Goal: Book appointment/travel/reservation

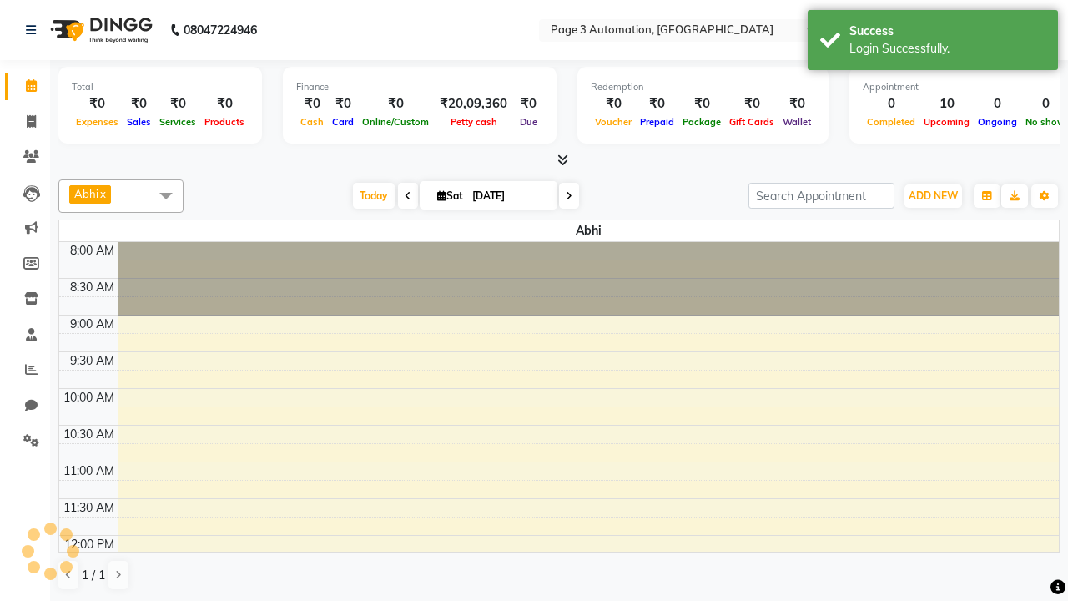
select select "en"
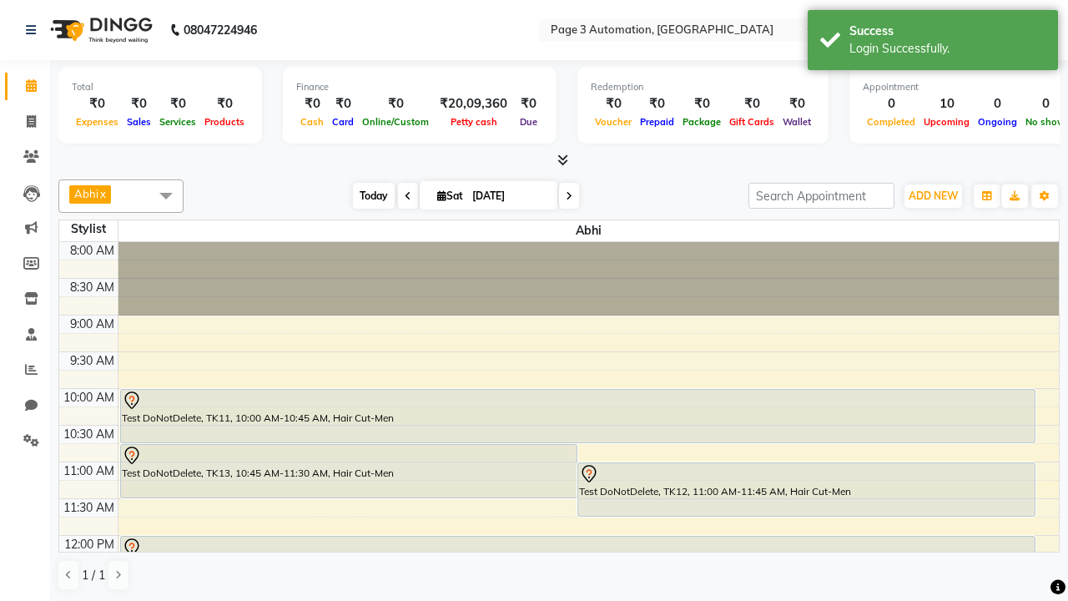
click at [366, 195] on span "Today" at bounding box center [374, 196] width 42 height 26
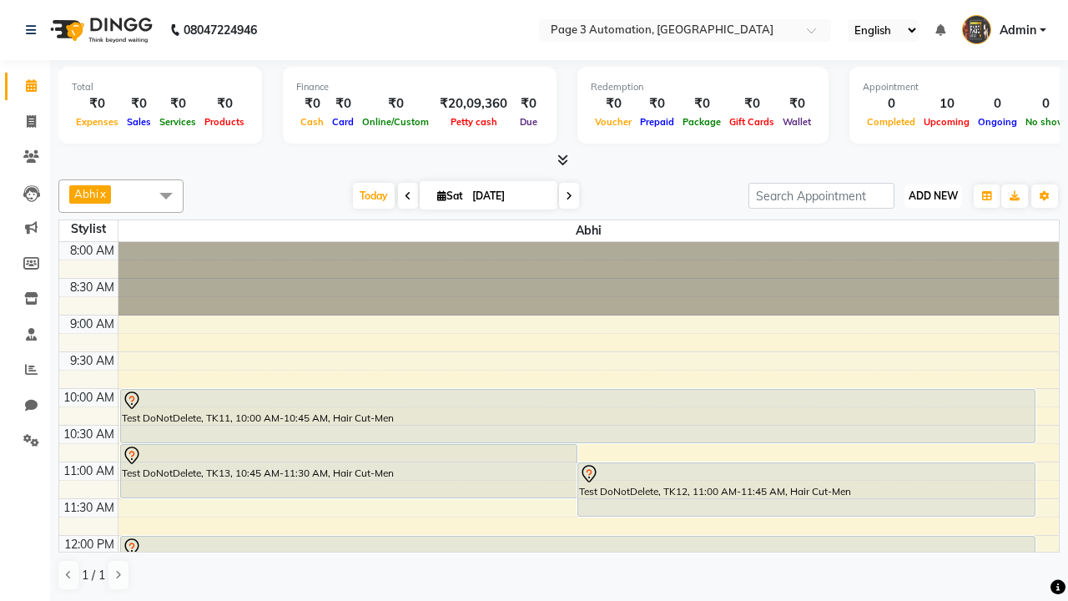
click at [933, 195] on span "ADD NEW" at bounding box center [933, 195] width 49 height 13
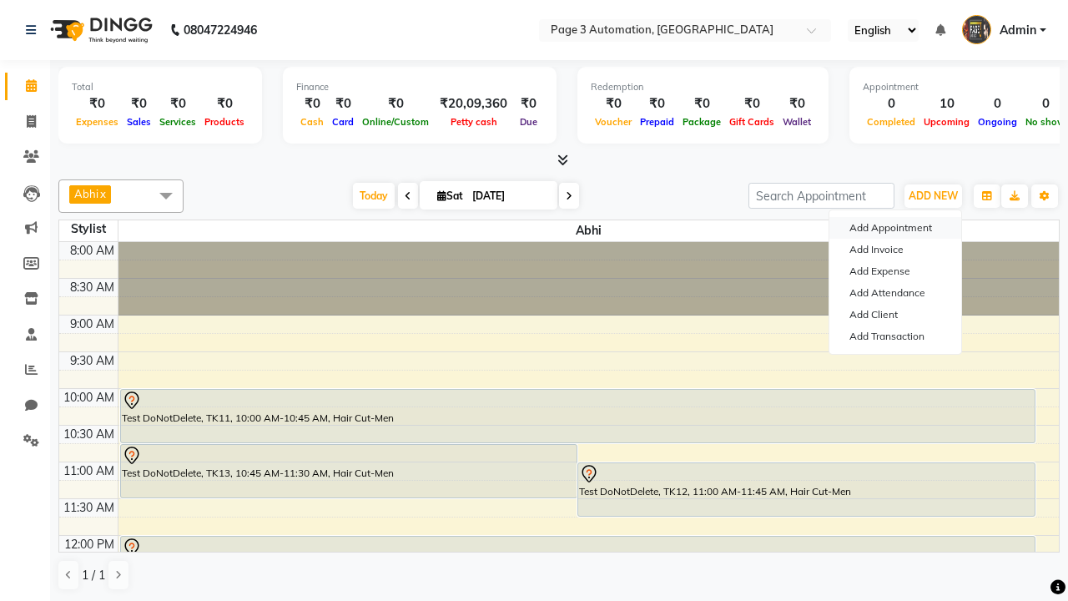
click at [896, 228] on button "Add Appointment" at bounding box center [896, 228] width 132 height 22
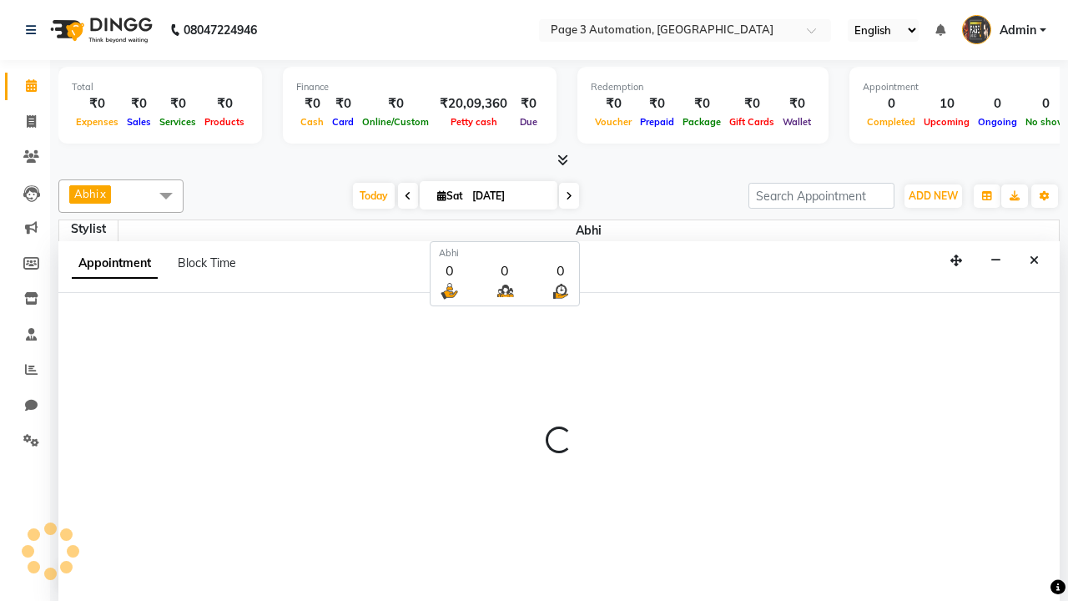
scroll to position [1, 0]
select select "tentative"
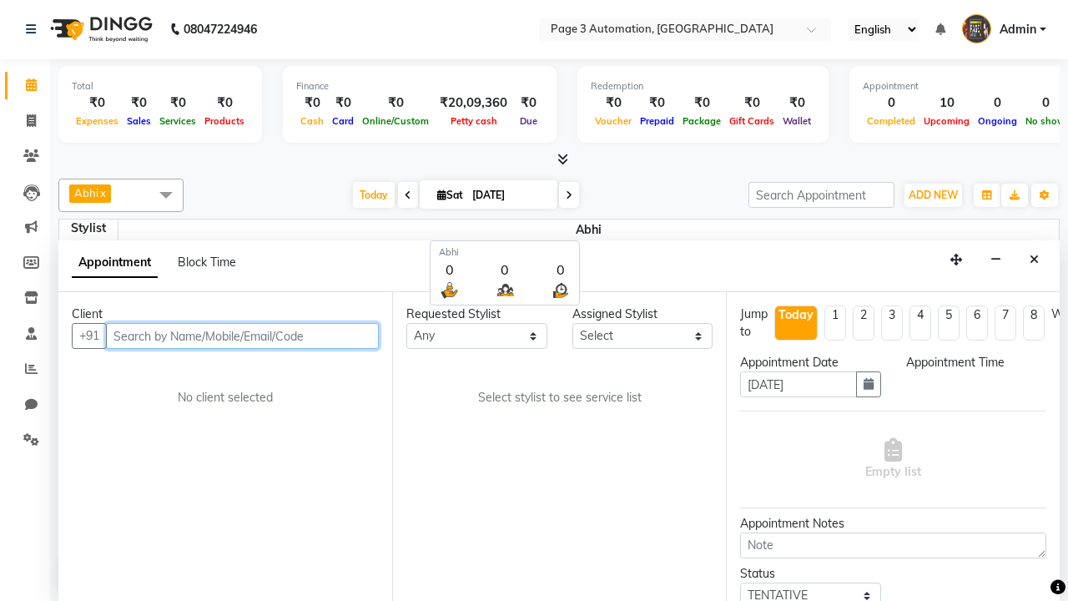
select select "540"
type input "8192346578"
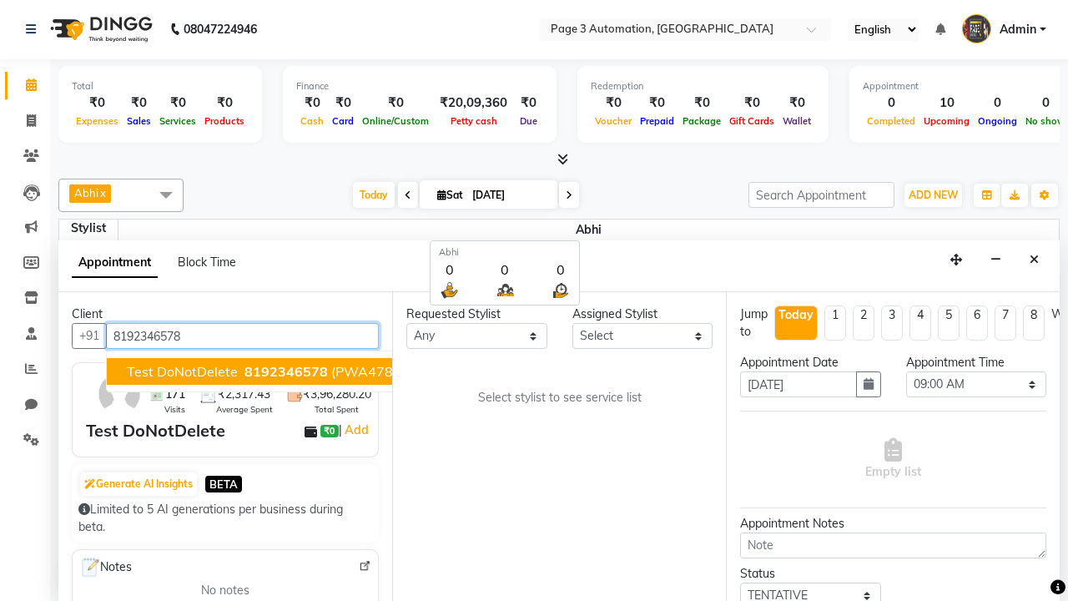
click at [245, 371] on span "8192346578" at bounding box center [286, 371] width 83 height 17
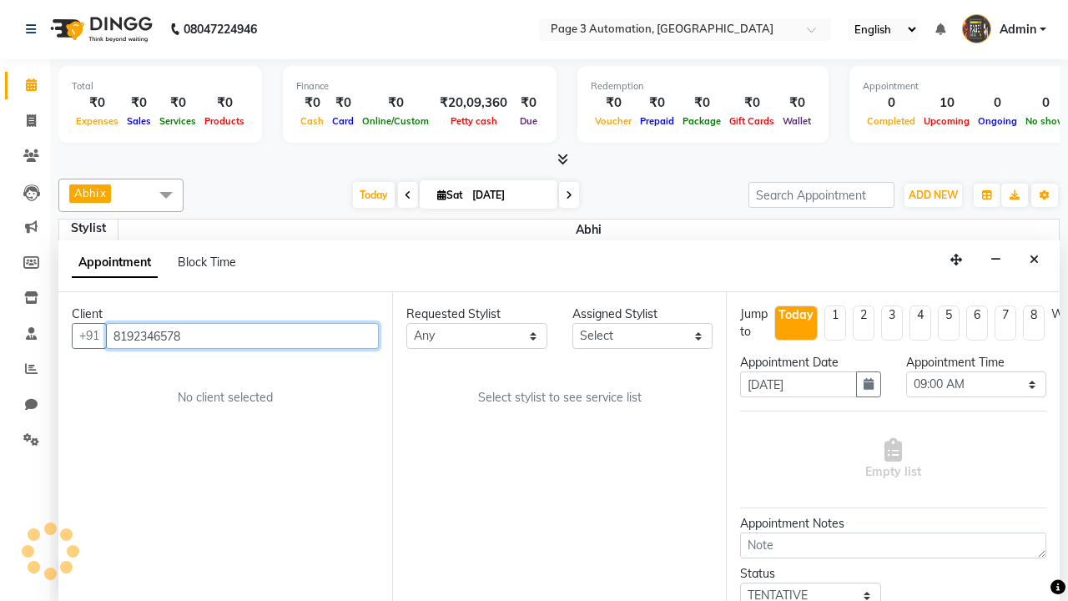
select select "711"
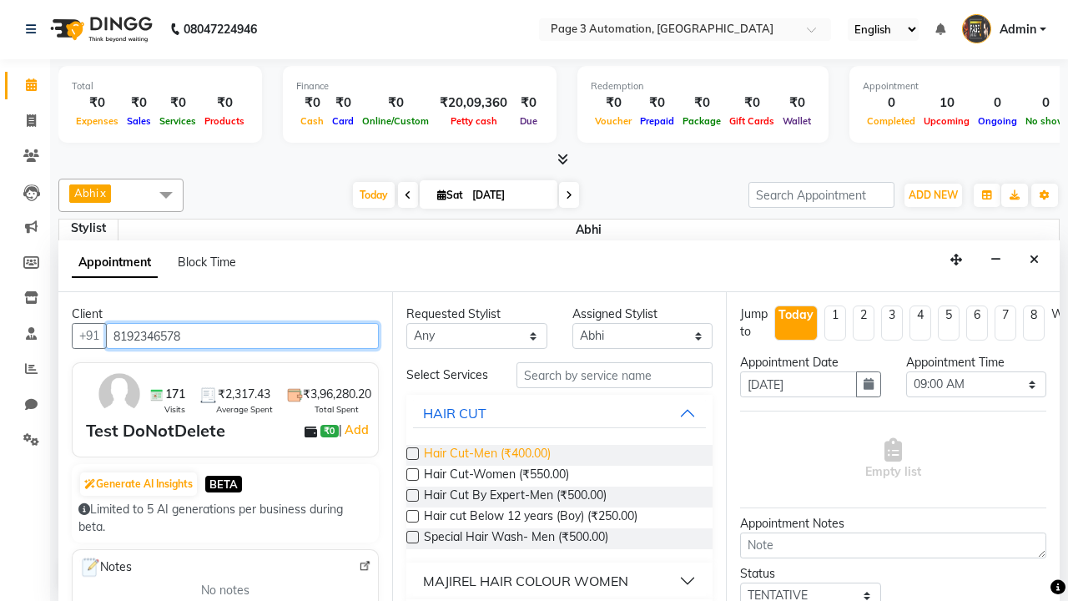
type input "8192346578"
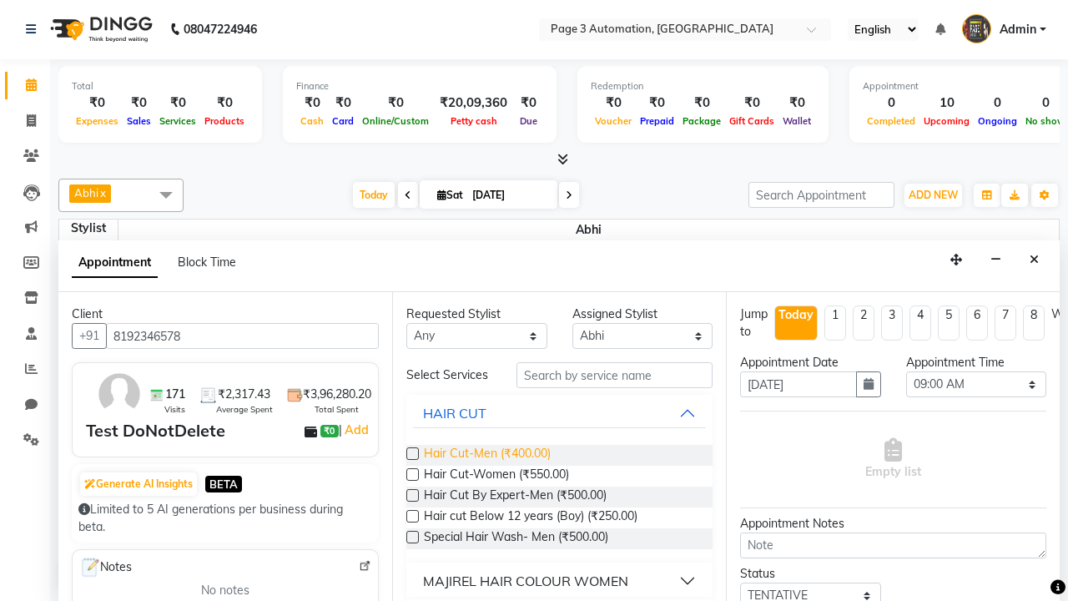
click at [487, 455] on span "Hair Cut-Men (₹400.00)" at bounding box center [487, 455] width 127 height 21
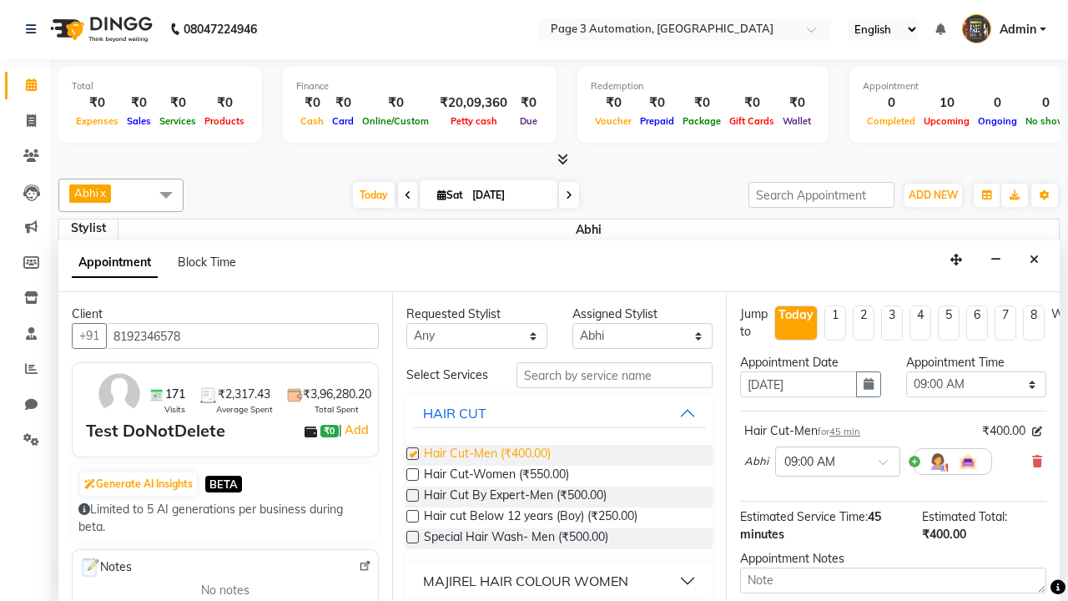
checkbox input "false"
select select "945"
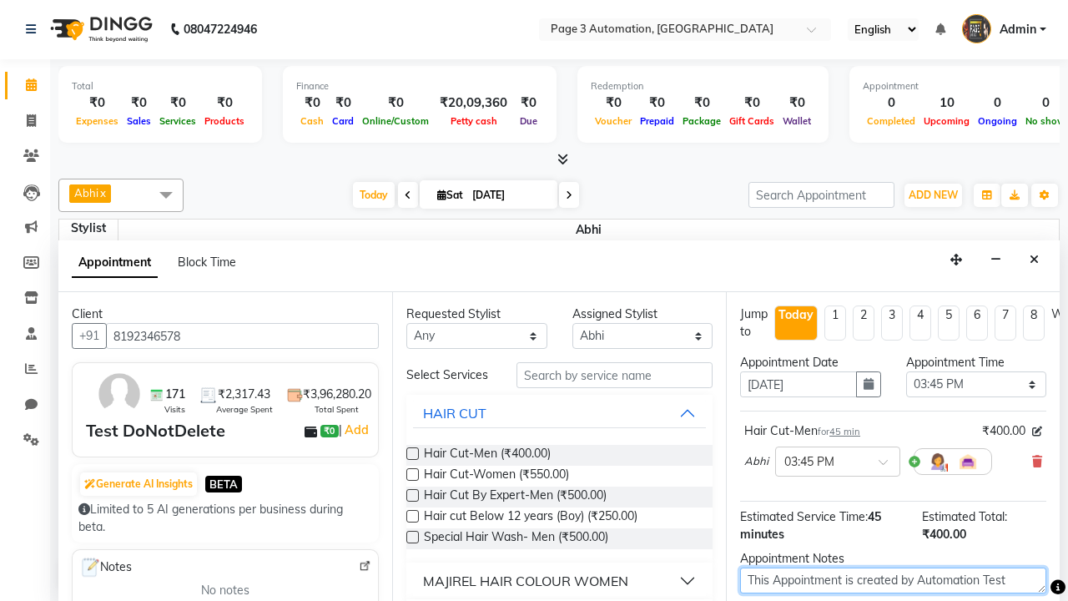
type textarea "This Appointment is created by Automation Test"
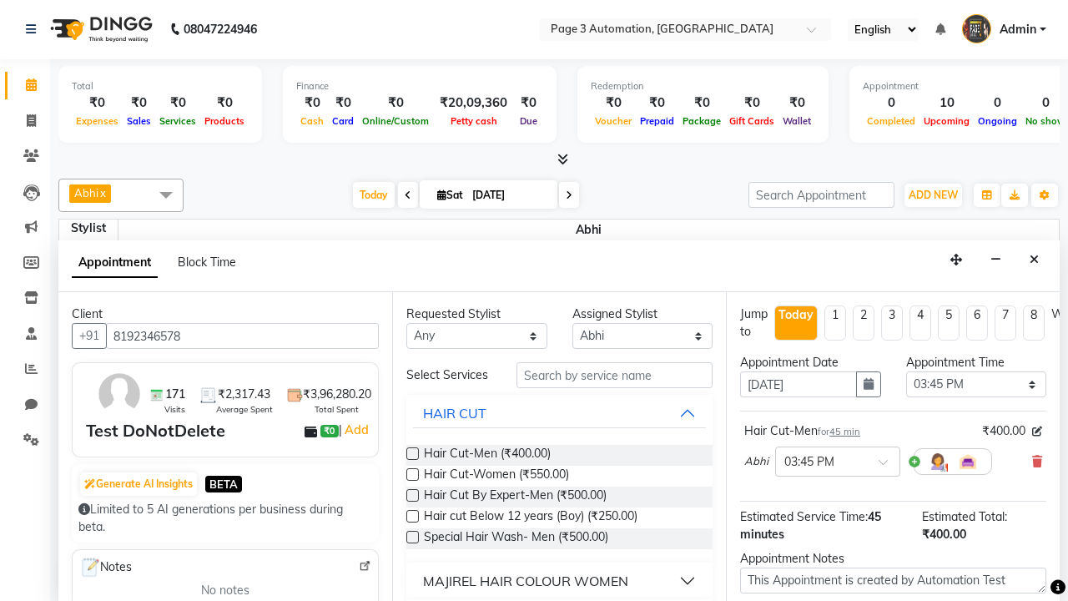
checkbox input "false"
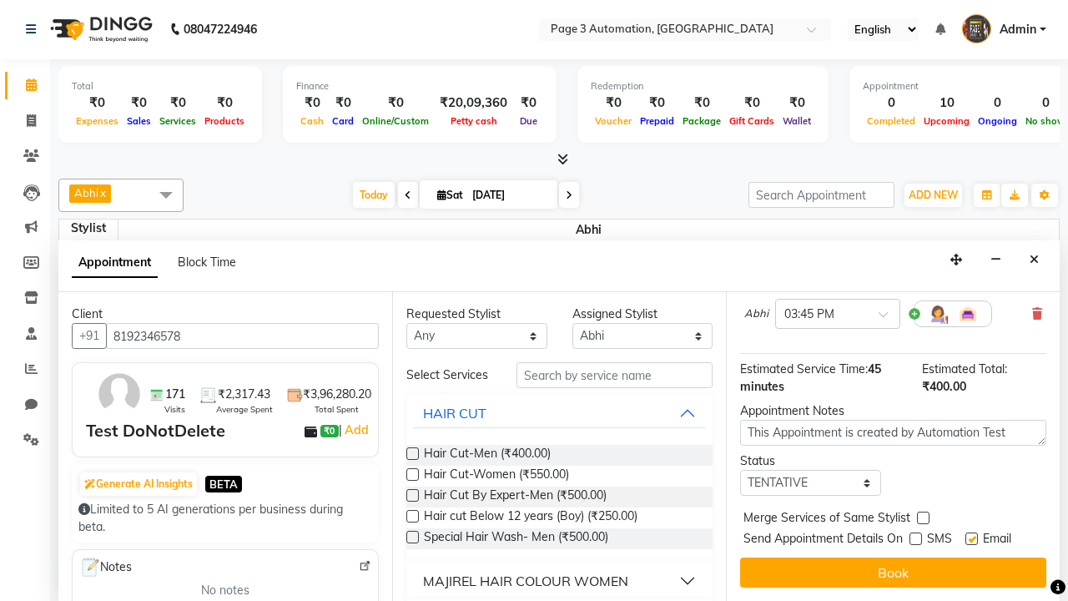
click at [971, 538] on label at bounding box center [972, 538] width 13 height 13
click at [971, 538] on input "checkbox" at bounding box center [971, 540] width 11 height 11
checkbox input "false"
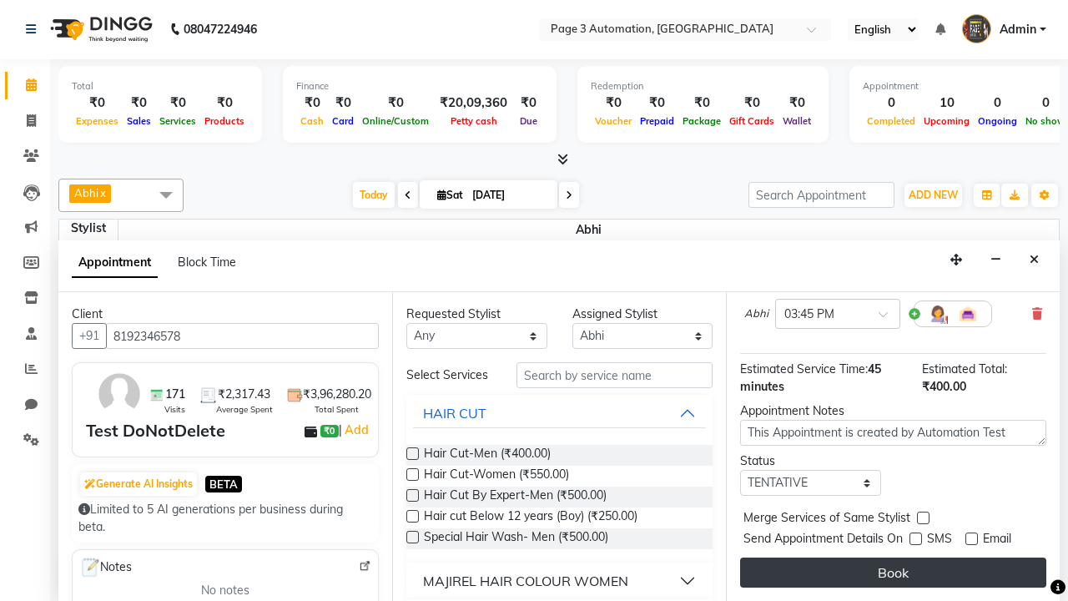
click at [893, 573] on button "Book" at bounding box center [893, 573] width 306 height 30
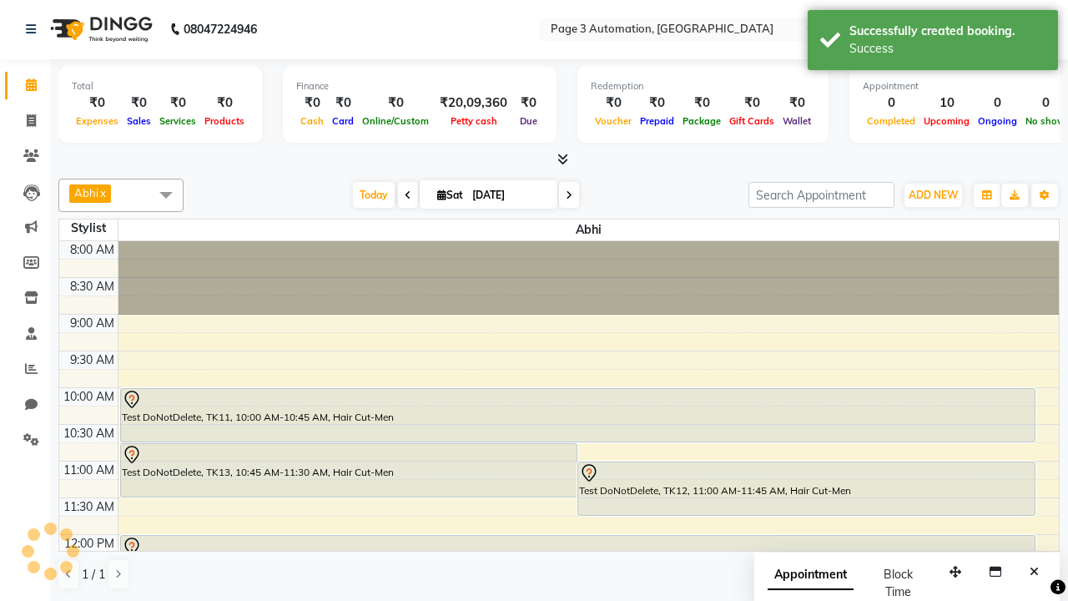
scroll to position [0, 0]
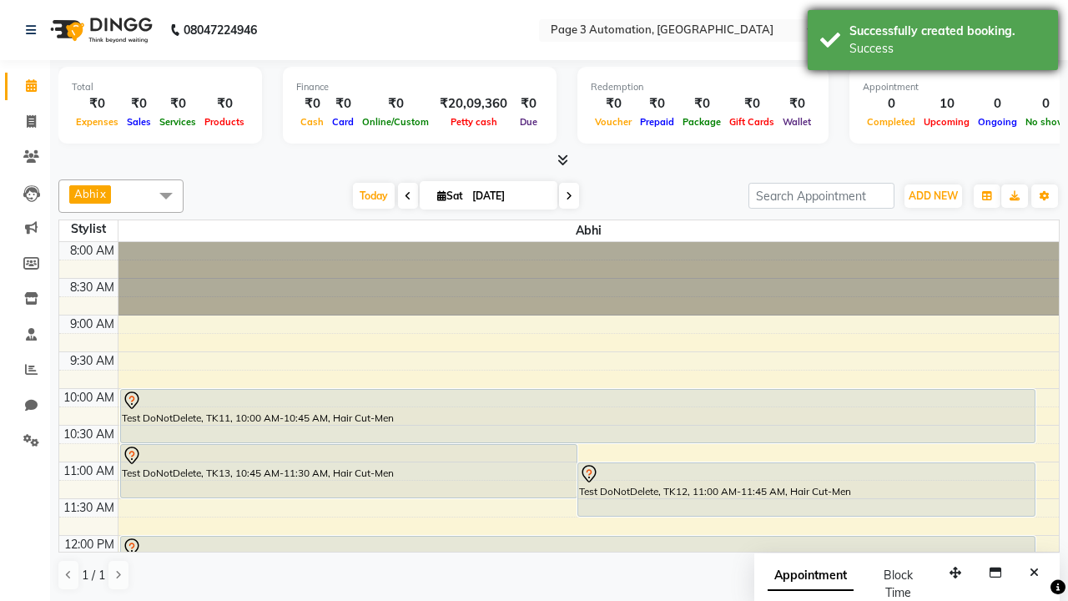
click at [933, 43] on div "Success" at bounding box center [948, 49] width 196 height 18
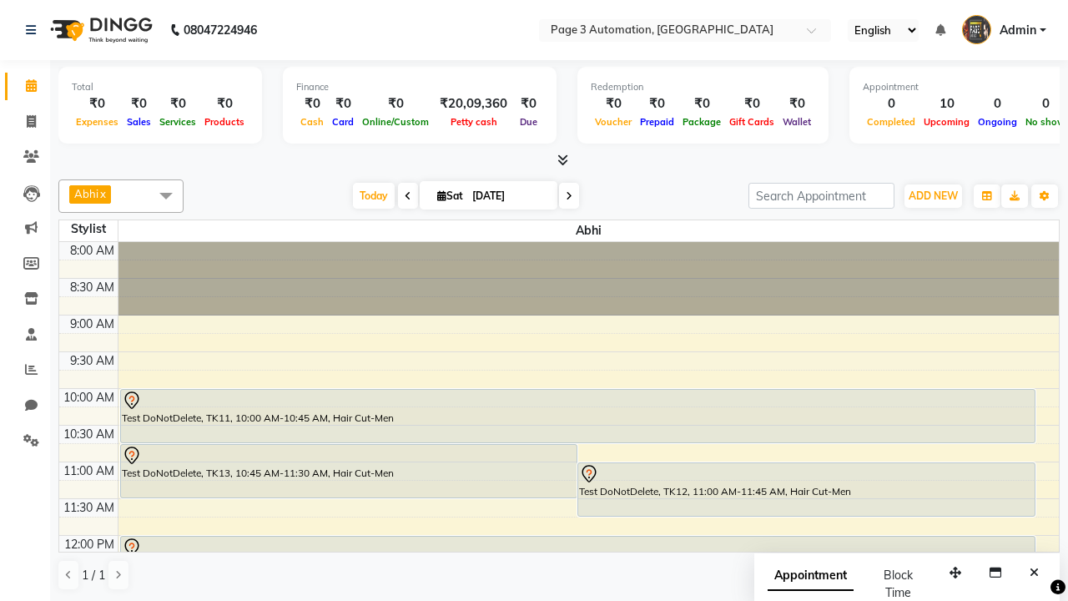
click at [166, 195] on span at bounding box center [165, 195] width 33 height 32
click at [0, 0] on div "Select All" at bounding box center [0, 0] width 0 height 0
checkbox input "true"
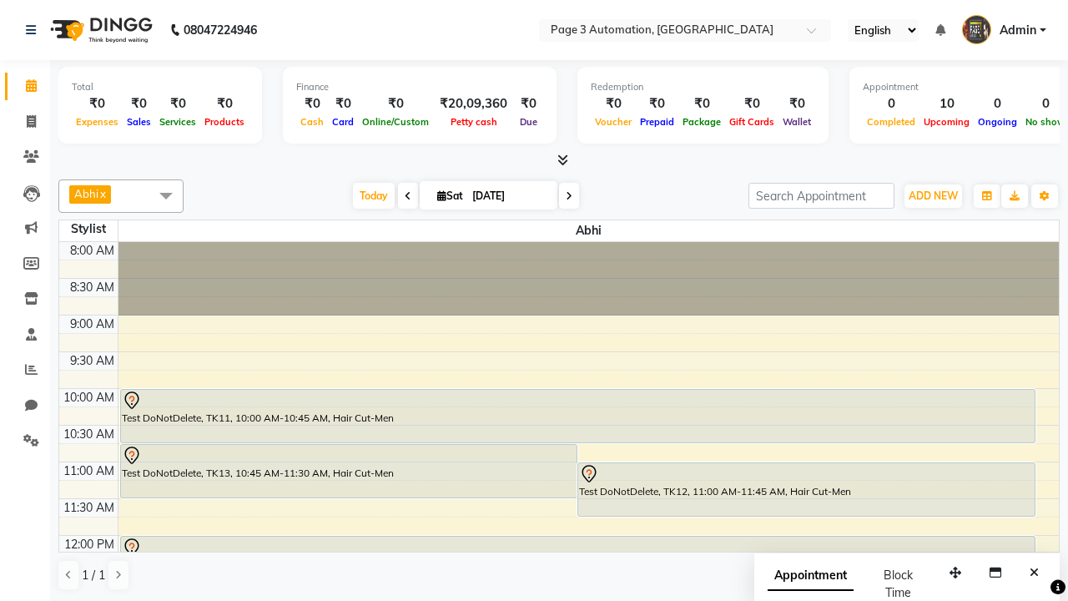
checkbox input "true"
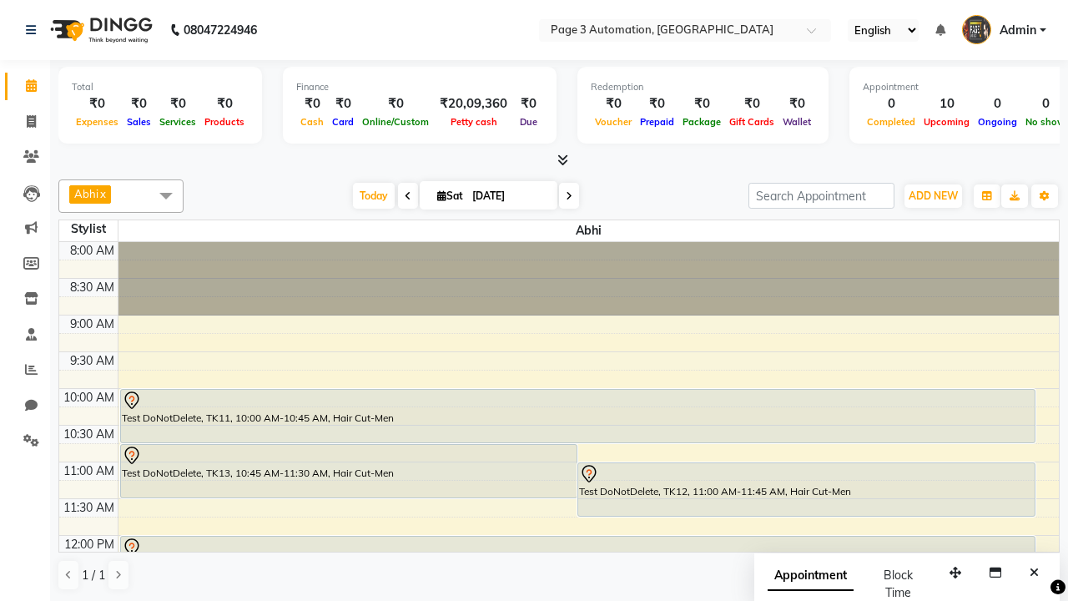
checkbox input "true"
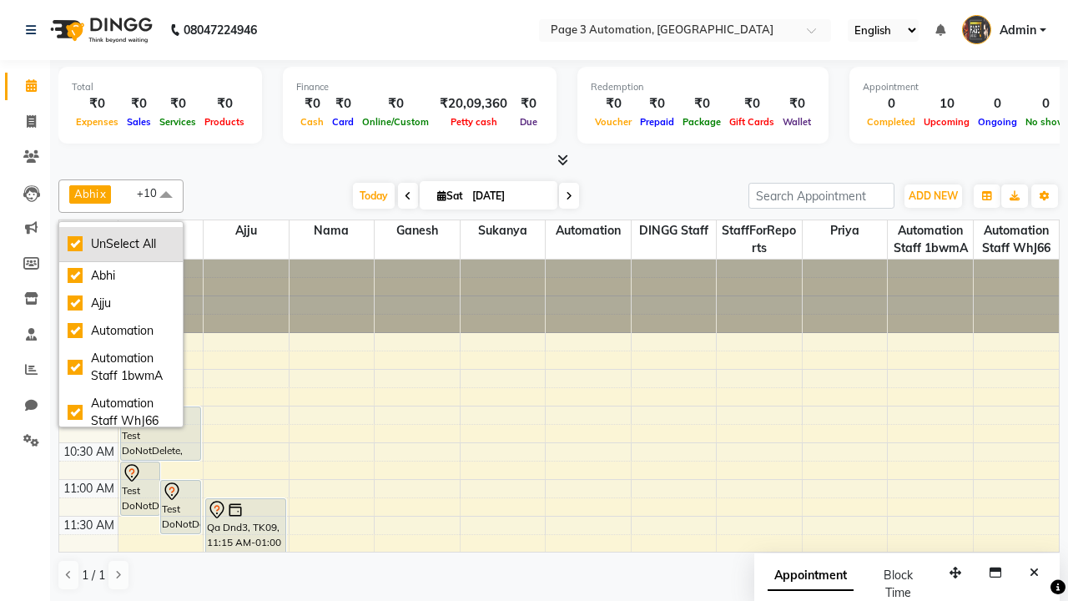
click at [121, 244] on div "UnSelect All" at bounding box center [121, 244] width 107 height 18
checkbox input "false"
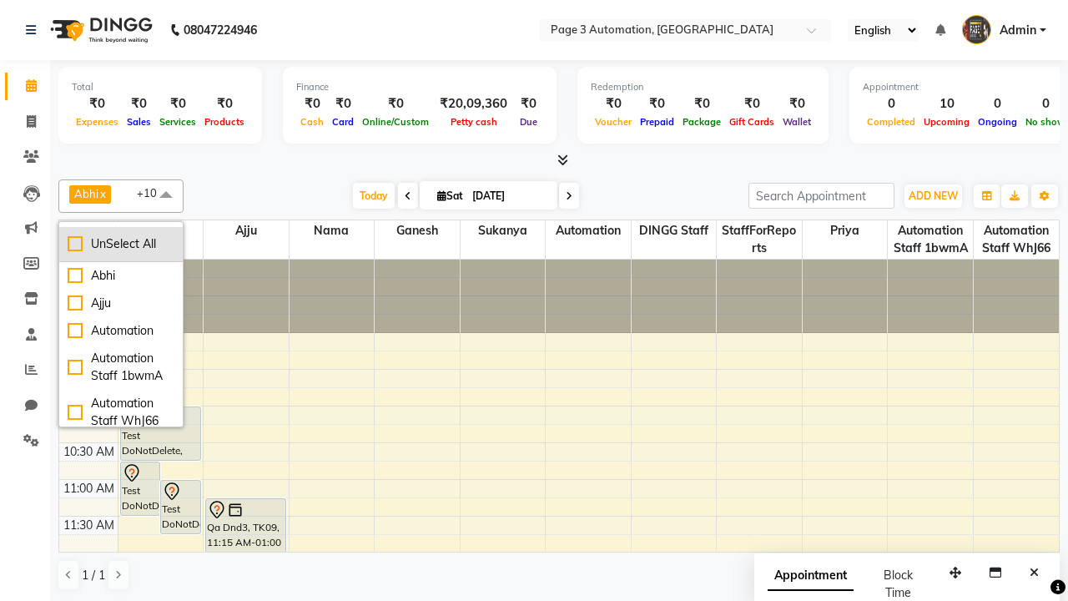
checkbox input "false"
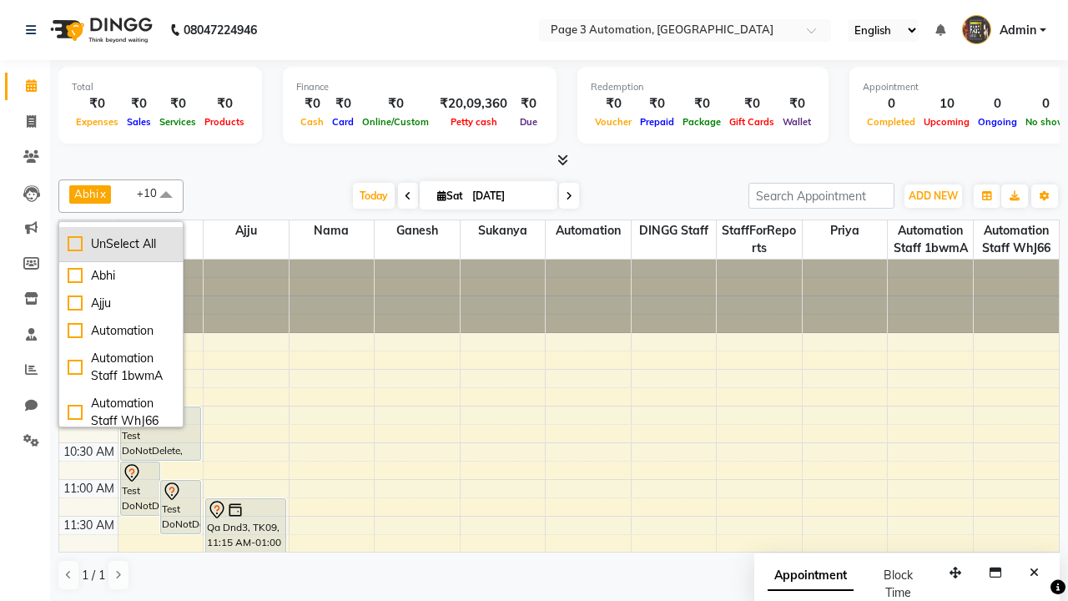
checkbox input "false"
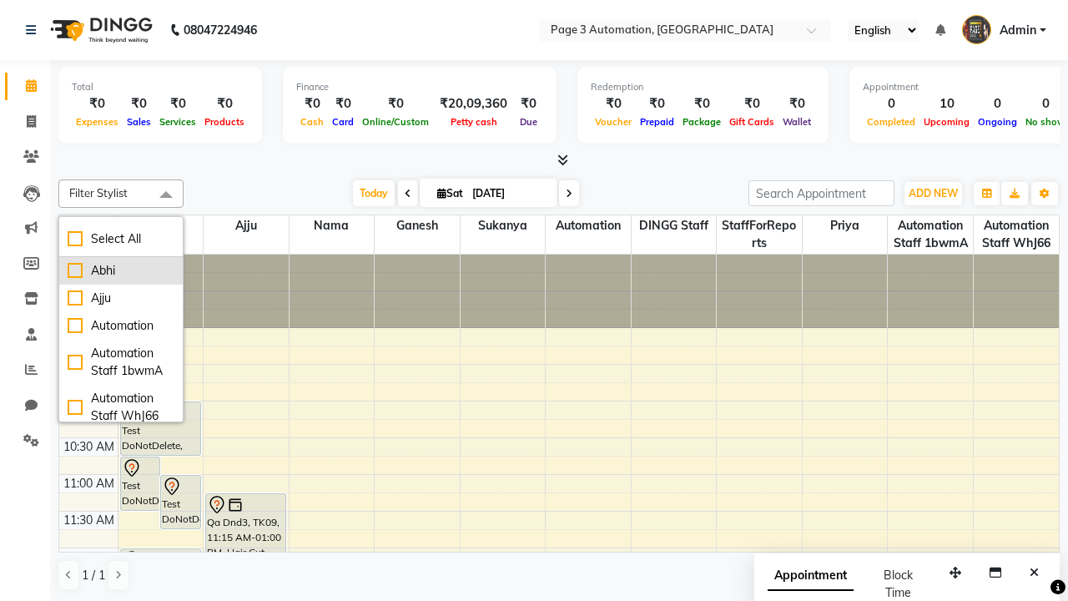
click at [121, 270] on div "Abhi" at bounding box center [121, 271] width 107 height 18
checkbox input "true"
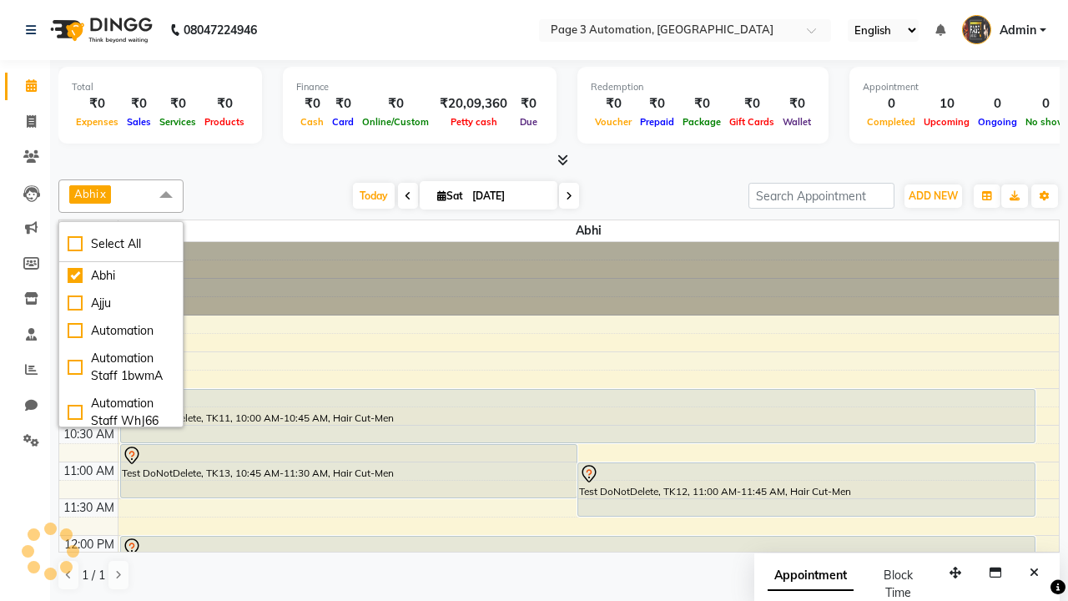
click at [166, 195] on span at bounding box center [165, 195] width 33 height 32
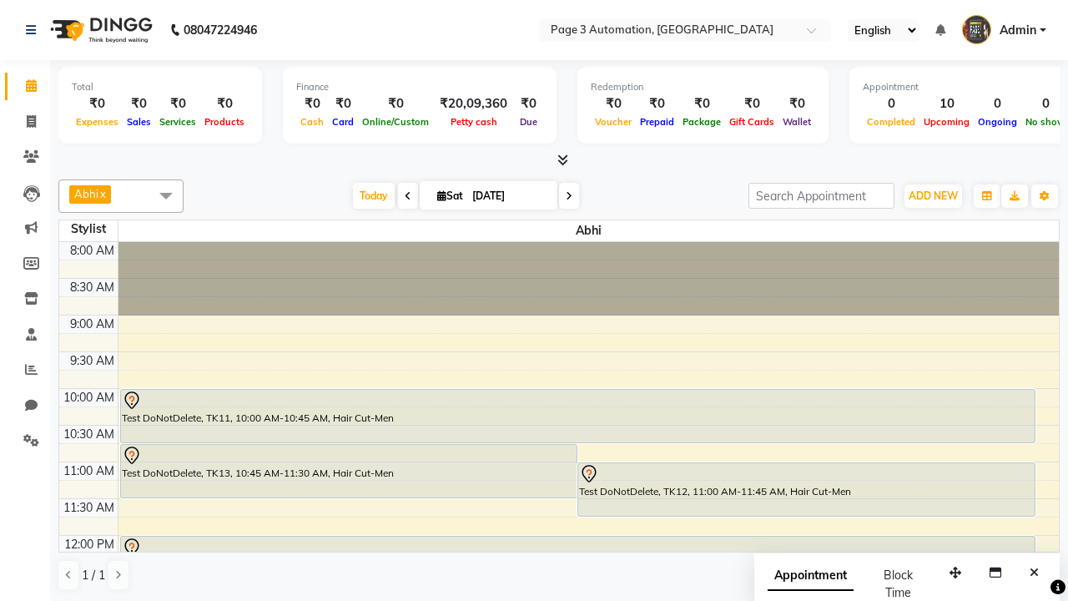
select select "7"
